Goal: Information Seeking & Learning: Check status

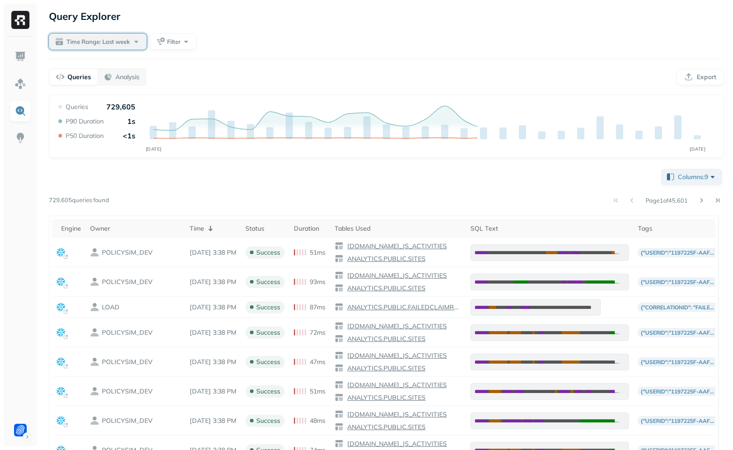
click at [119, 36] on button "Time Range: Last week" at bounding box center [98, 42] width 98 height 16
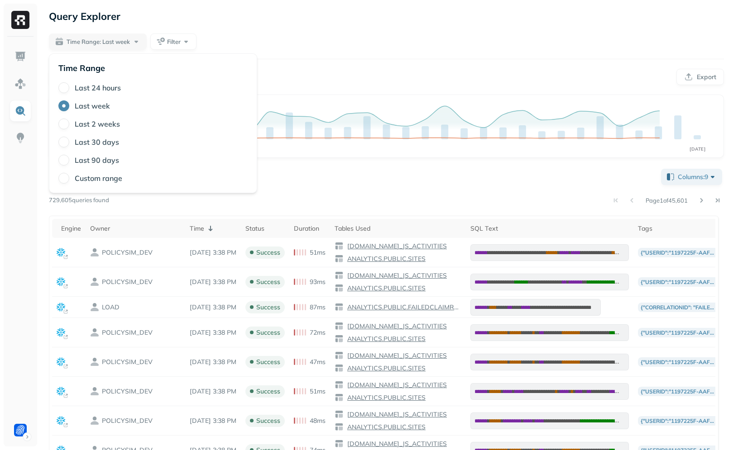
click at [168, 27] on div "Query Explorer Time Range: Last week Filter Queries Analysis Export Query Perfo…" at bounding box center [386, 352] width 693 height 704
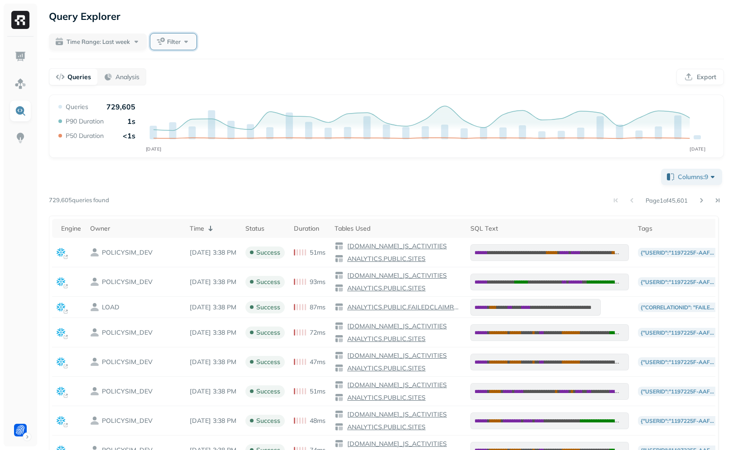
click at [170, 43] on span "Filter" at bounding box center [174, 42] width 14 height 9
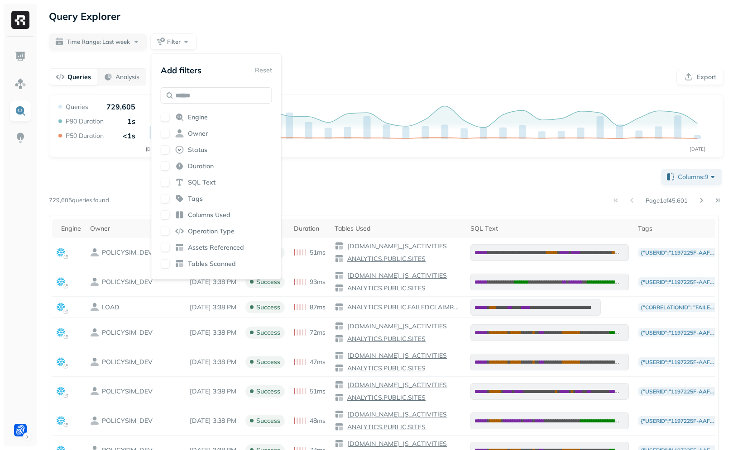
click at [287, 28] on div "Query Explorer Time Range: Last week Filter Queries Analysis Export Query Perfo…" at bounding box center [386, 352] width 693 height 704
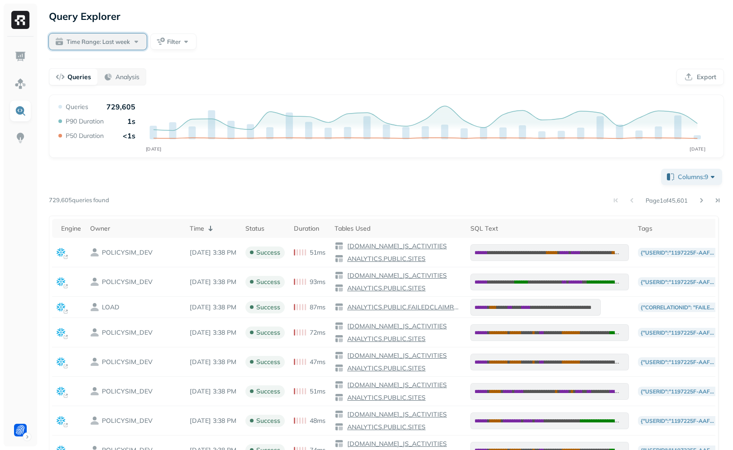
click at [111, 38] on span "Time Range: Last week" at bounding box center [98, 42] width 63 height 9
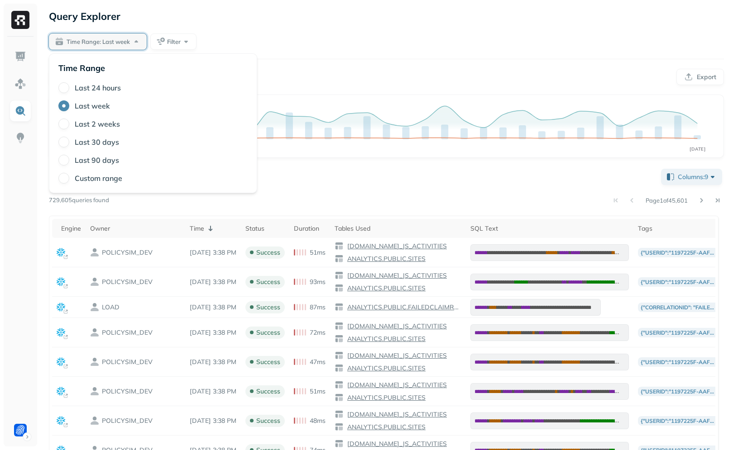
click at [104, 124] on label "Last 2 weeks" at bounding box center [97, 124] width 45 height 9
click at [69, 124] on button "Last 2 weeks" at bounding box center [63, 124] width 11 height 11
click at [286, 44] on div "Time Range: Last 2 weeks Filter" at bounding box center [386, 42] width 675 height 16
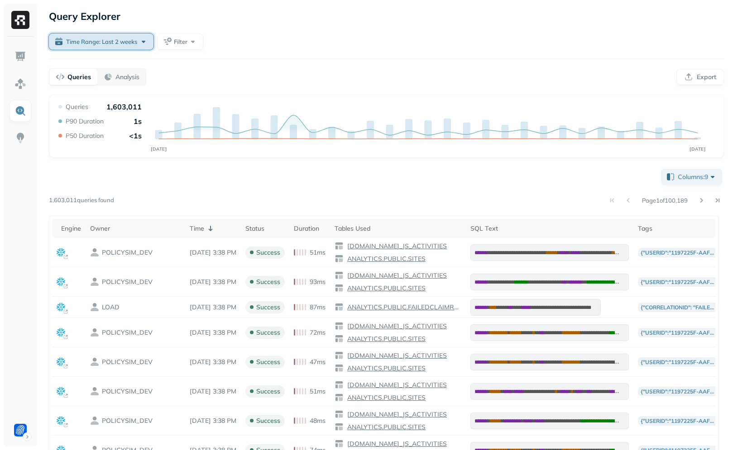
click at [103, 48] on button "Time Range: Last 2 weeks" at bounding box center [101, 42] width 105 height 16
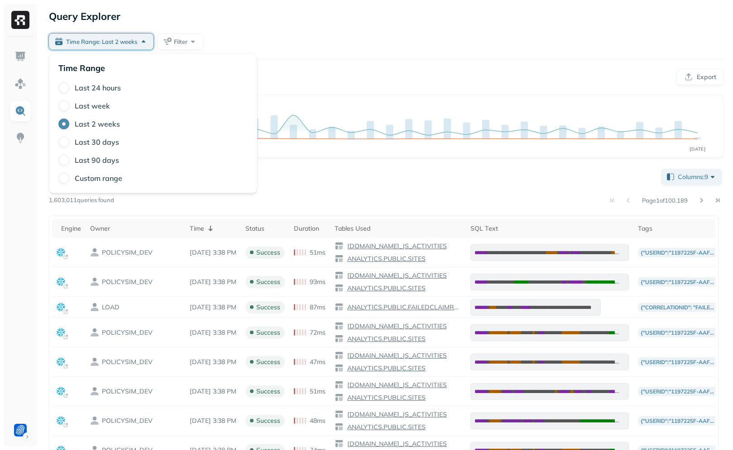
click at [113, 87] on label "Last 24 hours" at bounding box center [98, 87] width 46 height 9
click at [69, 87] on button "Last 24 hours" at bounding box center [63, 87] width 11 height 11
click at [307, 24] on div "Query Explorer Time Range: Last 24 hours Filter Queries Analysis Export Query P…" at bounding box center [386, 352] width 693 height 704
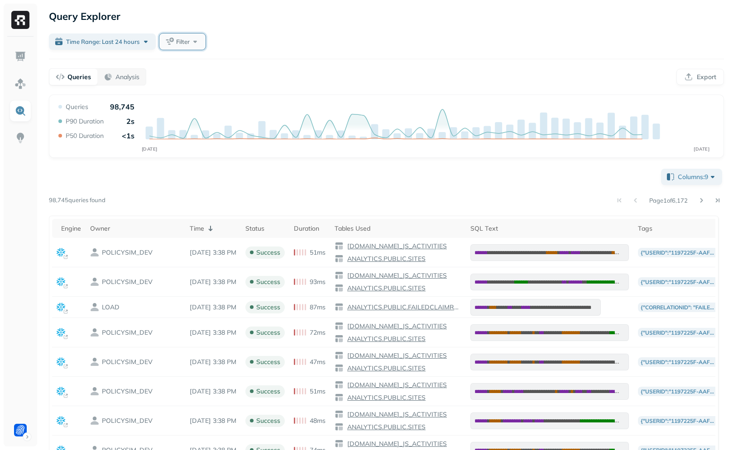
click at [187, 42] on span "Filter" at bounding box center [183, 42] width 14 height 9
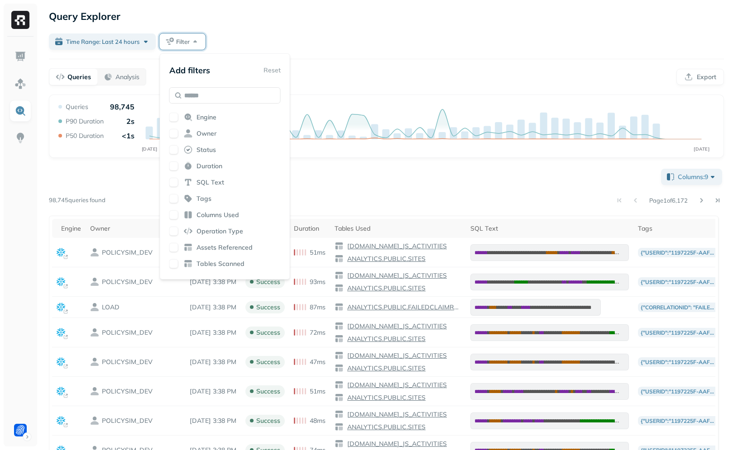
click at [288, 36] on div "Time Range: Last 24 hours Filter" at bounding box center [386, 42] width 675 height 16
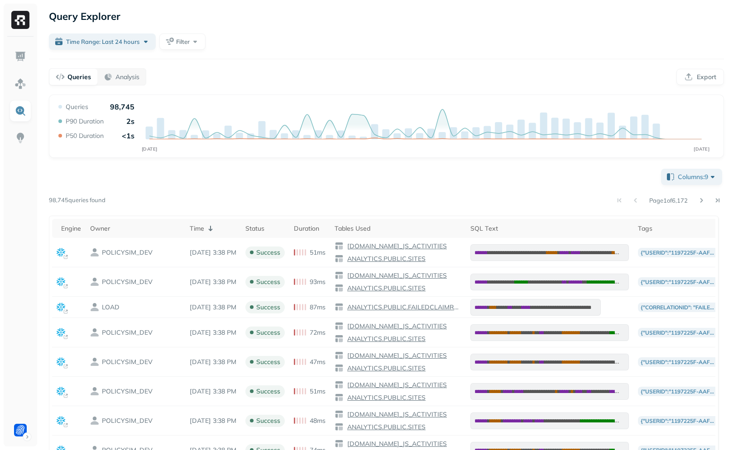
click at [18, 419] on ul at bounding box center [20, 244] width 23 height 396
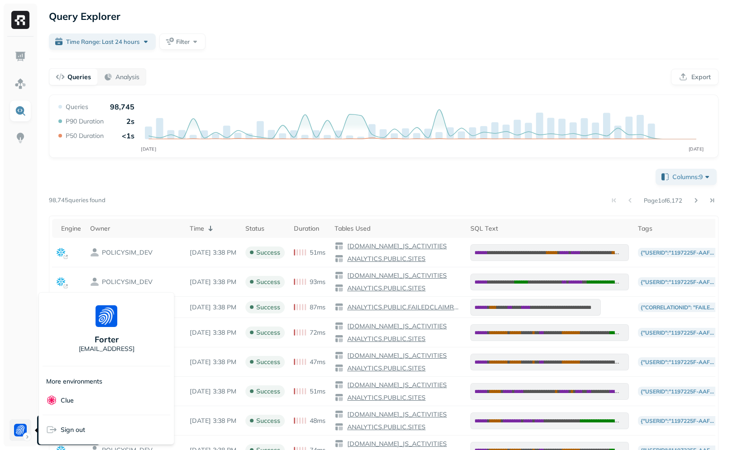
click at [18, 425] on html "Query Explorer Time Range: Last 24 hours Filter Queries Analysis Export Query P…" at bounding box center [366, 352] width 733 height 704
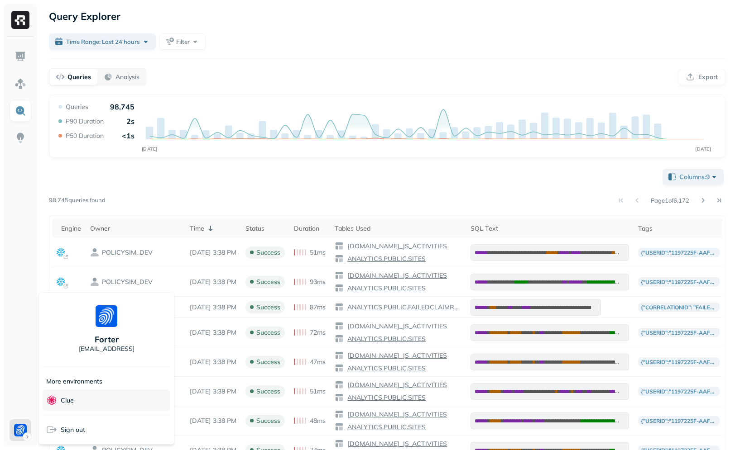
drag, startPoint x: 68, startPoint y: 427, endPoint x: 75, endPoint y: 397, distance: 31.4
click at [79, 398] on div "Forter [EMAIL_ADDRESS] More environments Clue Sign out" at bounding box center [106, 368] width 136 height 153
click at [69, 398] on p "Clue" at bounding box center [67, 401] width 13 height 9
click at [200, 185] on html "Query Explorer Time Range: Last 24 hours Filter Queries Analysis Export Query P…" at bounding box center [370, 352] width 740 height 704
